Goal: Task Accomplishment & Management: Use online tool/utility

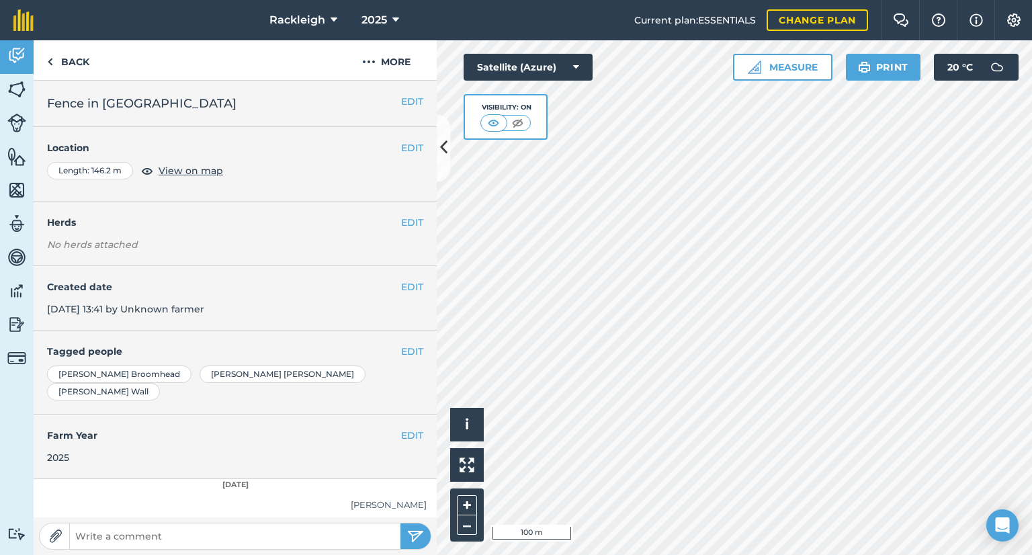
scroll to position [52, 0]
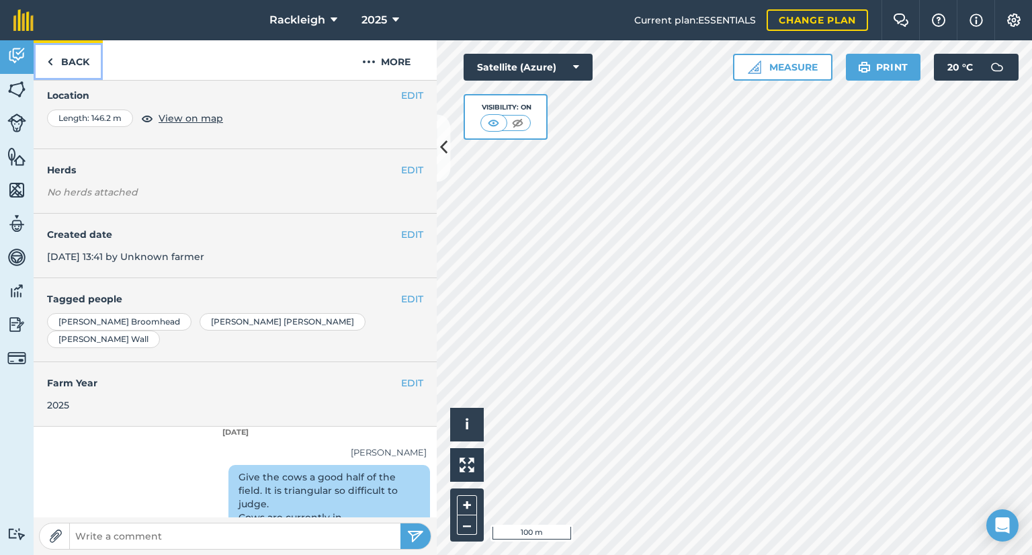
click at [74, 65] on link "Back" at bounding box center [68, 60] width 69 height 40
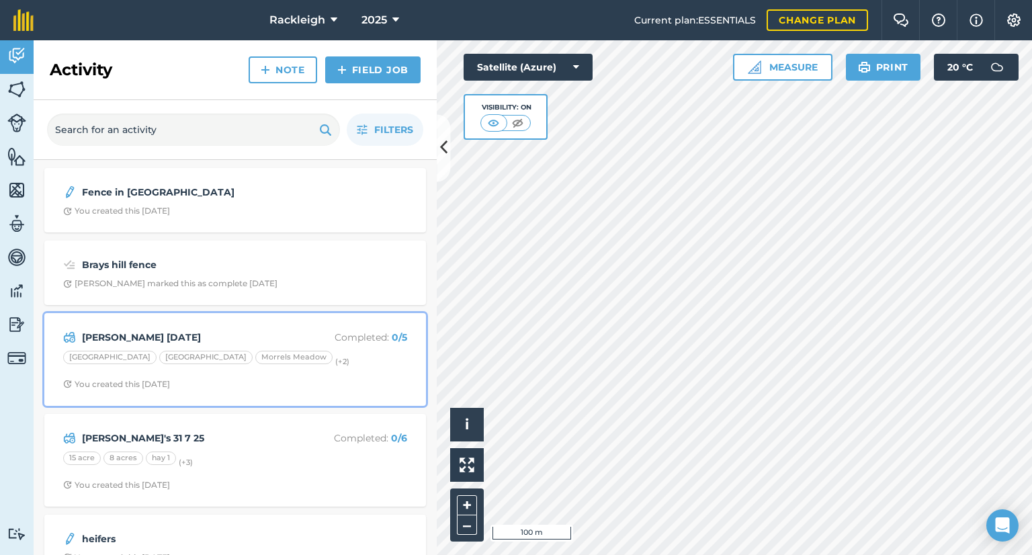
click at [124, 379] on div "You created this [DATE]" at bounding box center [116, 384] width 107 height 11
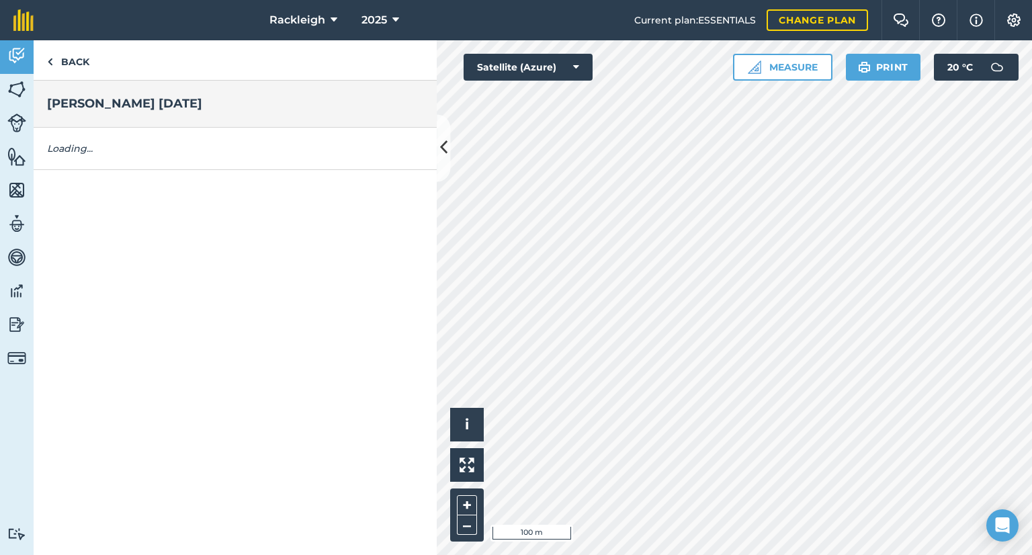
click at [124, 379] on div "Back [PERSON_NAME] [DATE] Loading..." at bounding box center [235, 297] width 403 height 515
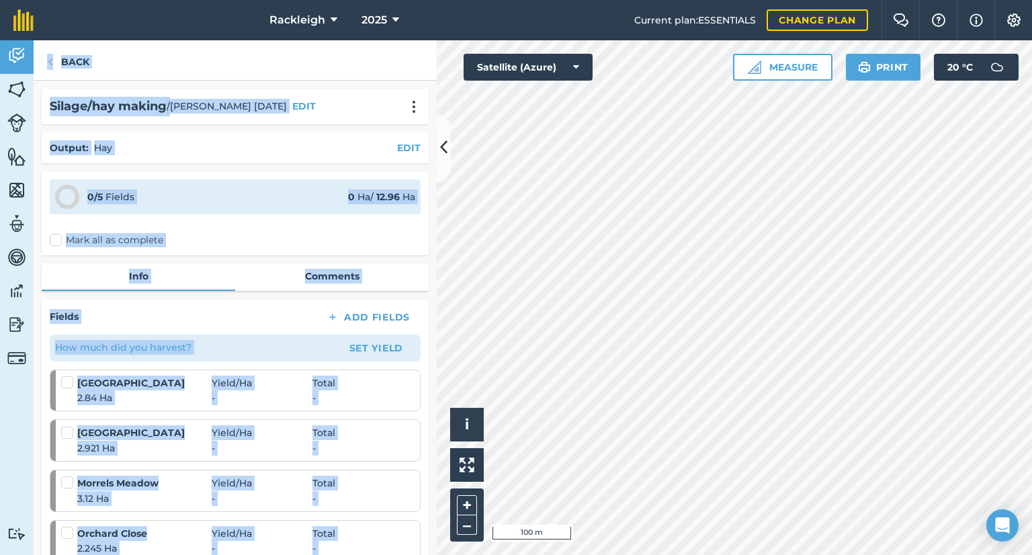
click at [265, 233] on div "Mark all as complete" at bounding box center [235, 240] width 371 height 14
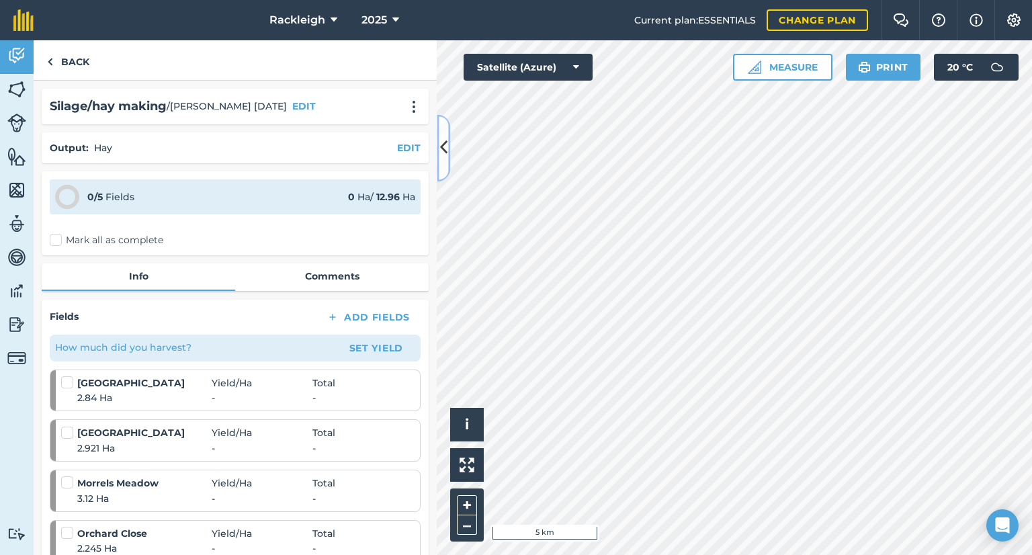
click at [446, 140] on icon at bounding box center [443, 148] width 7 height 24
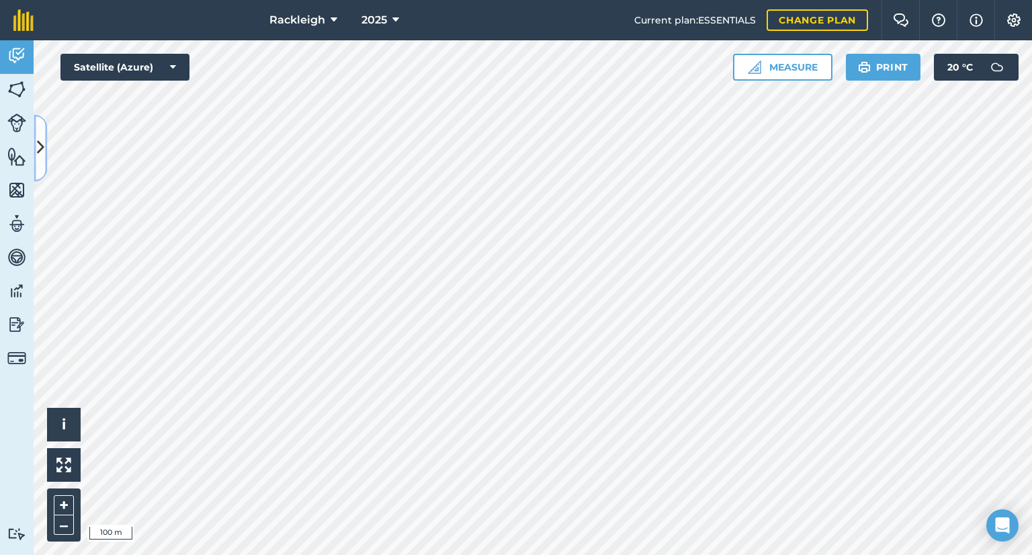
click at [38, 142] on icon at bounding box center [40, 148] width 7 height 24
click at [0, 0] on div "[PERSON_NAME]/hay making / [PERSON_NAME] [DATE] EDIT Output : Hay EDIT 0 / 5 Fi…" at bounding box center [0, 0] width 0 height 0
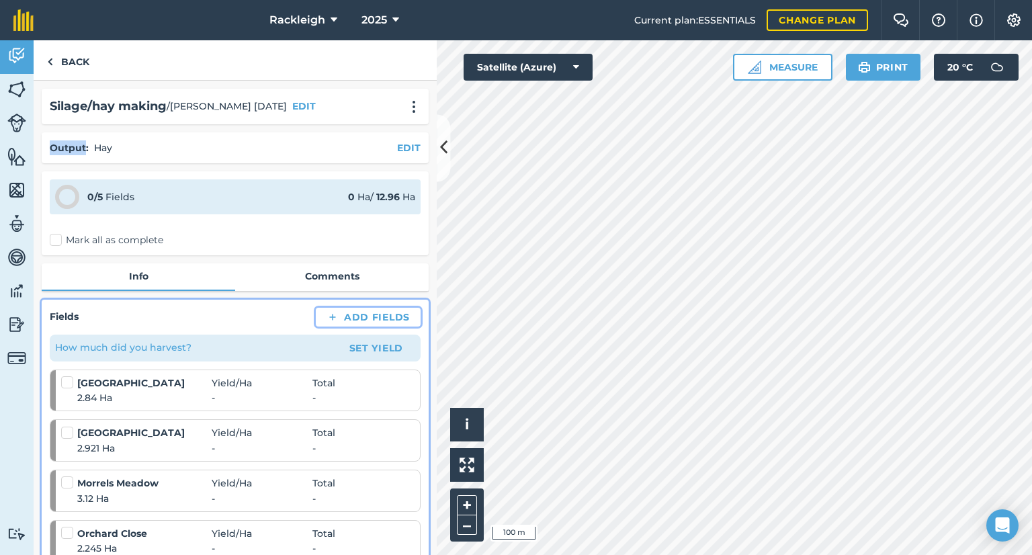
click at [356, 311] on button "Add Fields" at bounding box center [368, 317] width 105 height 19
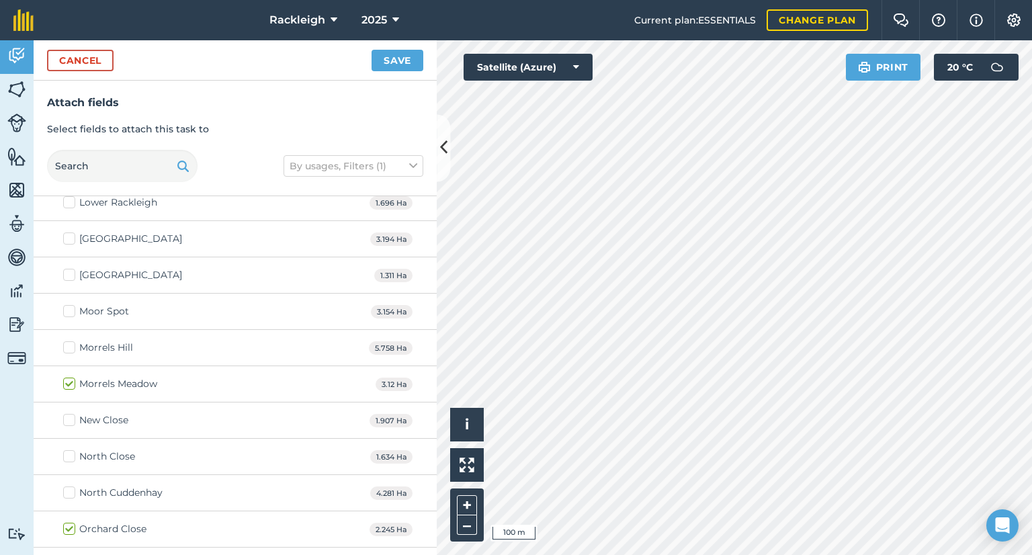
scroll to position [2151, 0]
checkbox input "true"
click at [388, 60] on button "Save" at bounding box center [398, 61] width 52 height 22
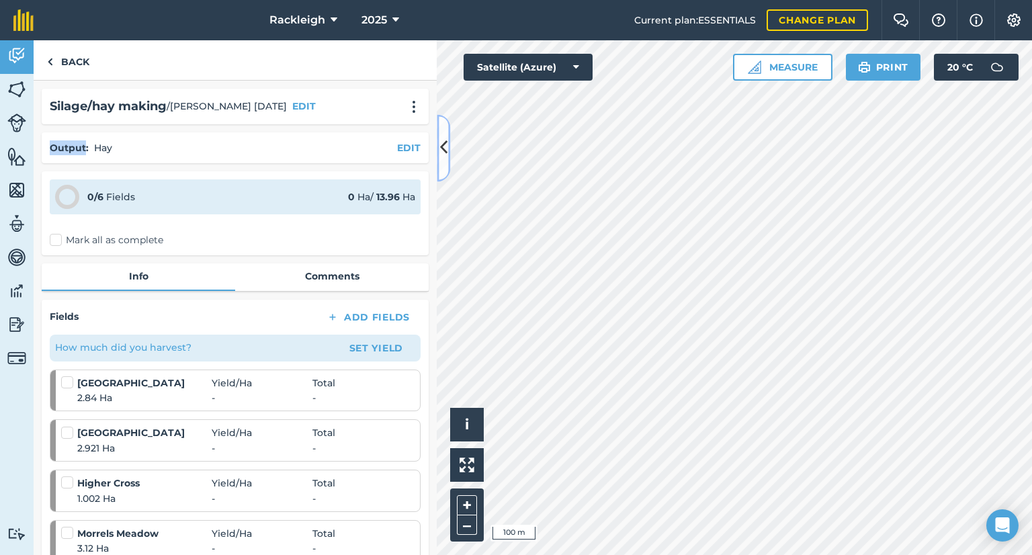
click at [446, 149] on icon at bounding box center [443, 148] width 7 height 24
